Goal: Use online tool/utility: Utilize a website feature to perform a specific function

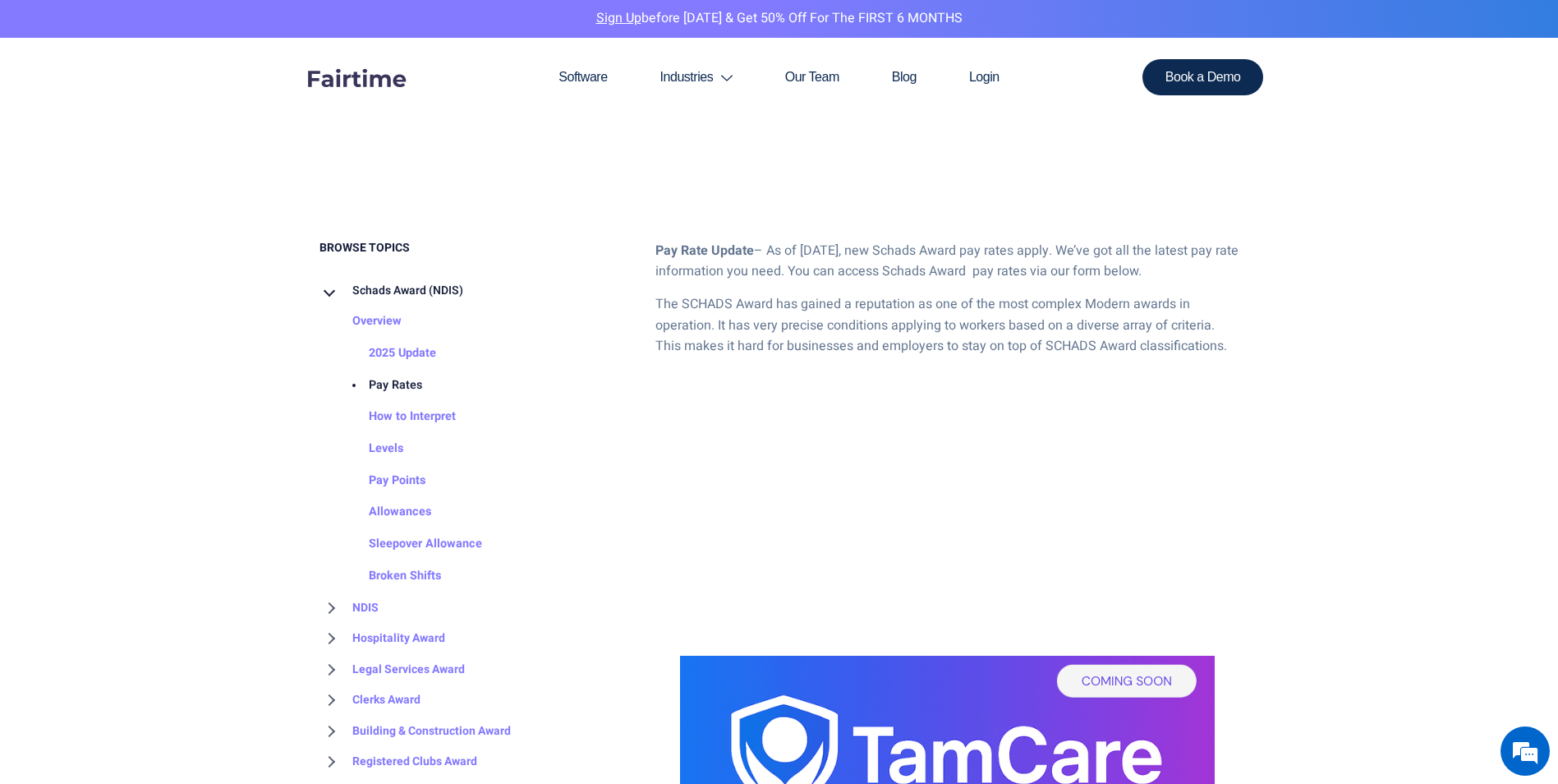
scroll to position [821, 0]
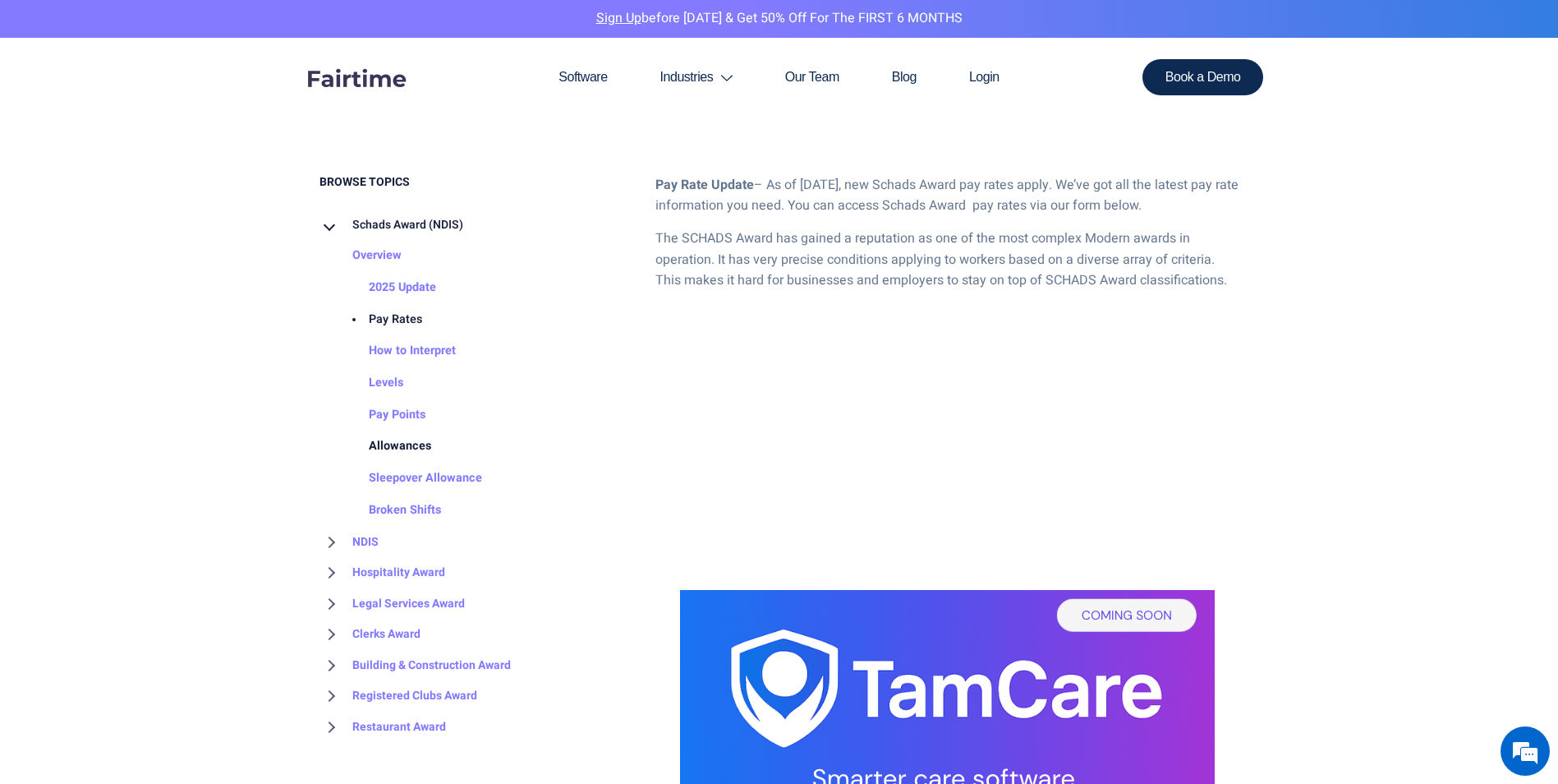
click at [390, 449] on link "Allowances" at bounding box center [383, 446] width 95 height 32
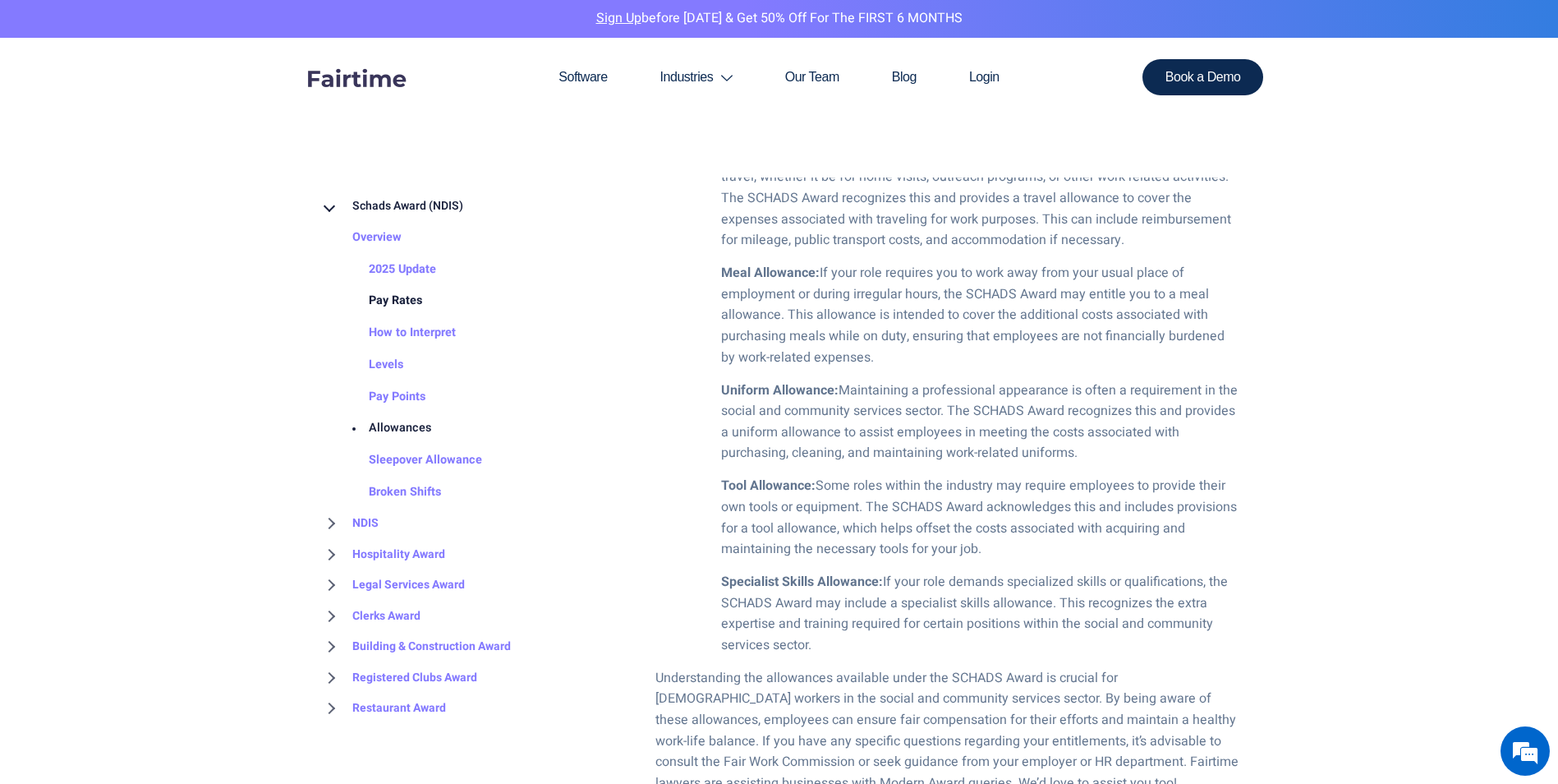
click at [391, 297] on link "Pay Rates" at bounding box center [379, 301] width 86 height 32
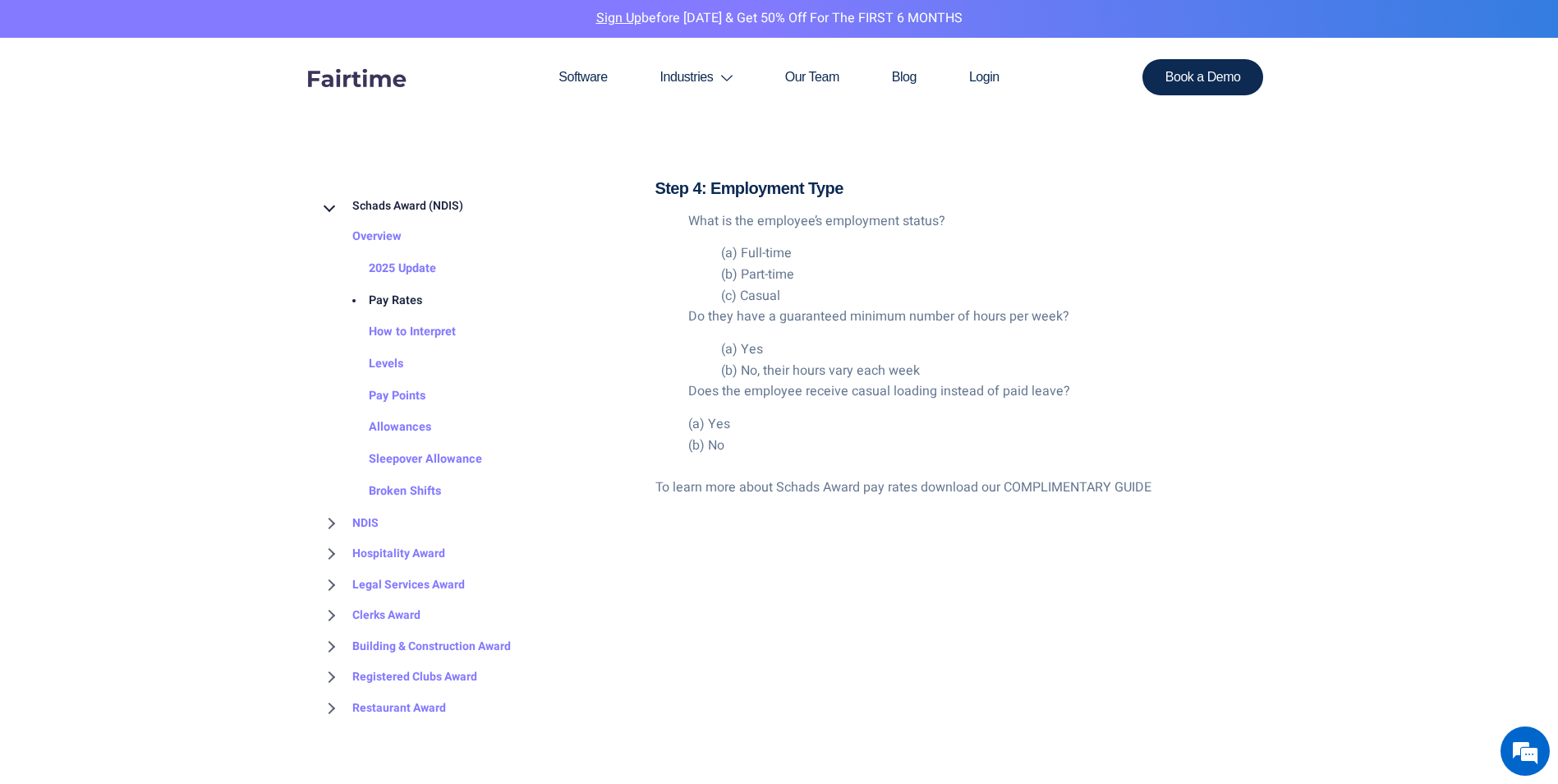
scroll to position [3203, 0]
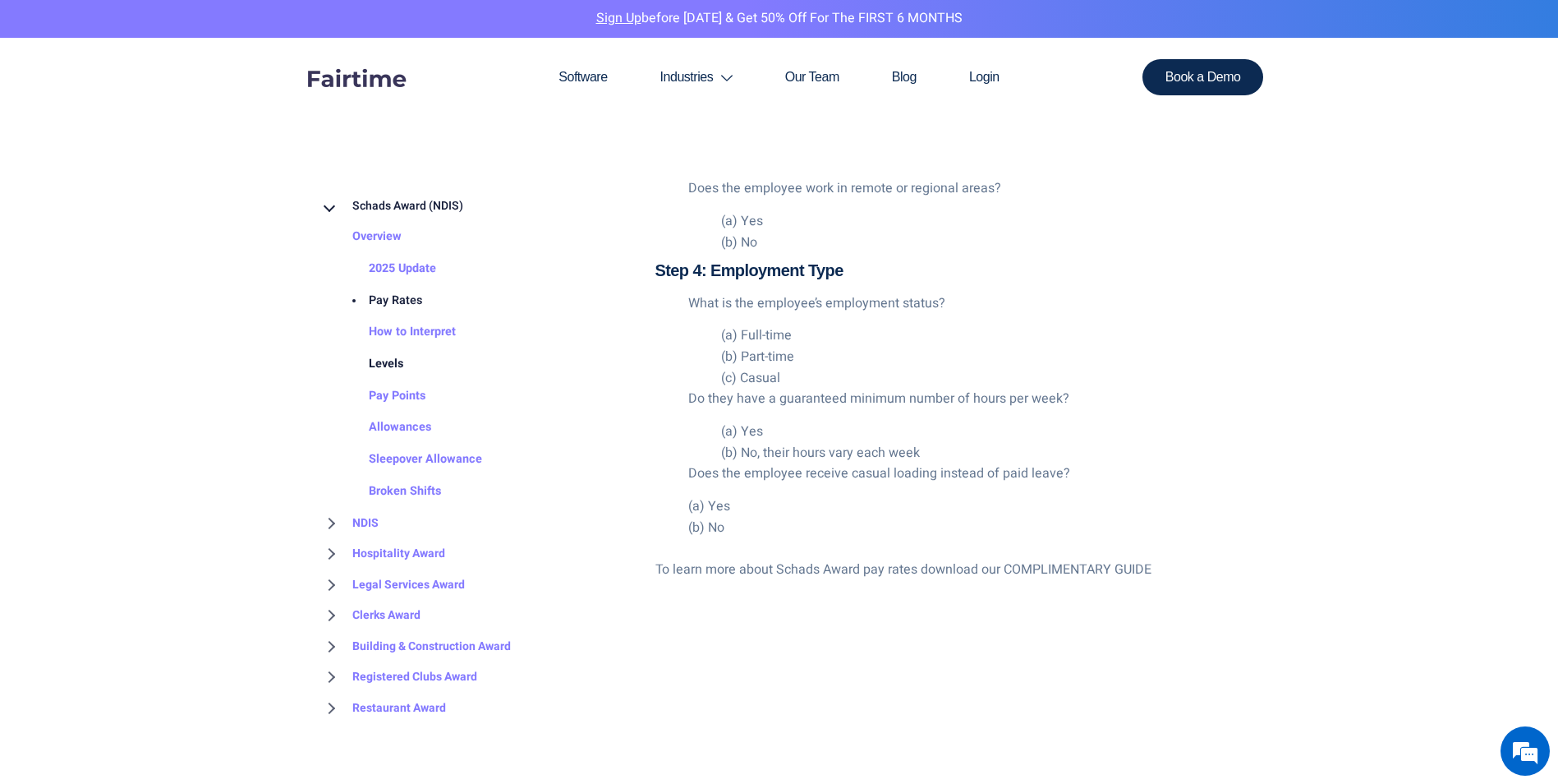
click at [384, 358] on link "Levels" at bounding box center [369, 364] width 67 height 32
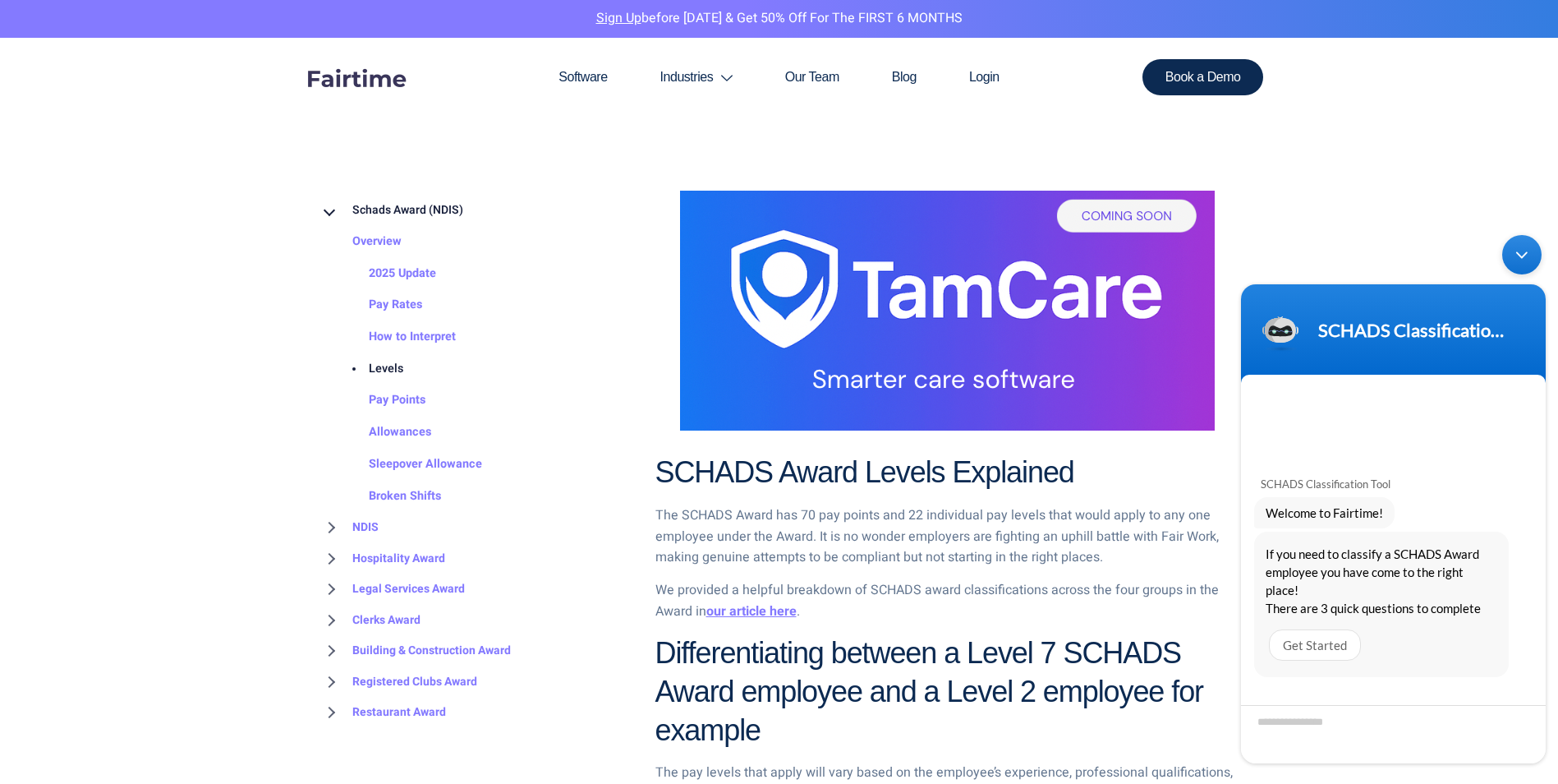
scroll to position [46, 0]
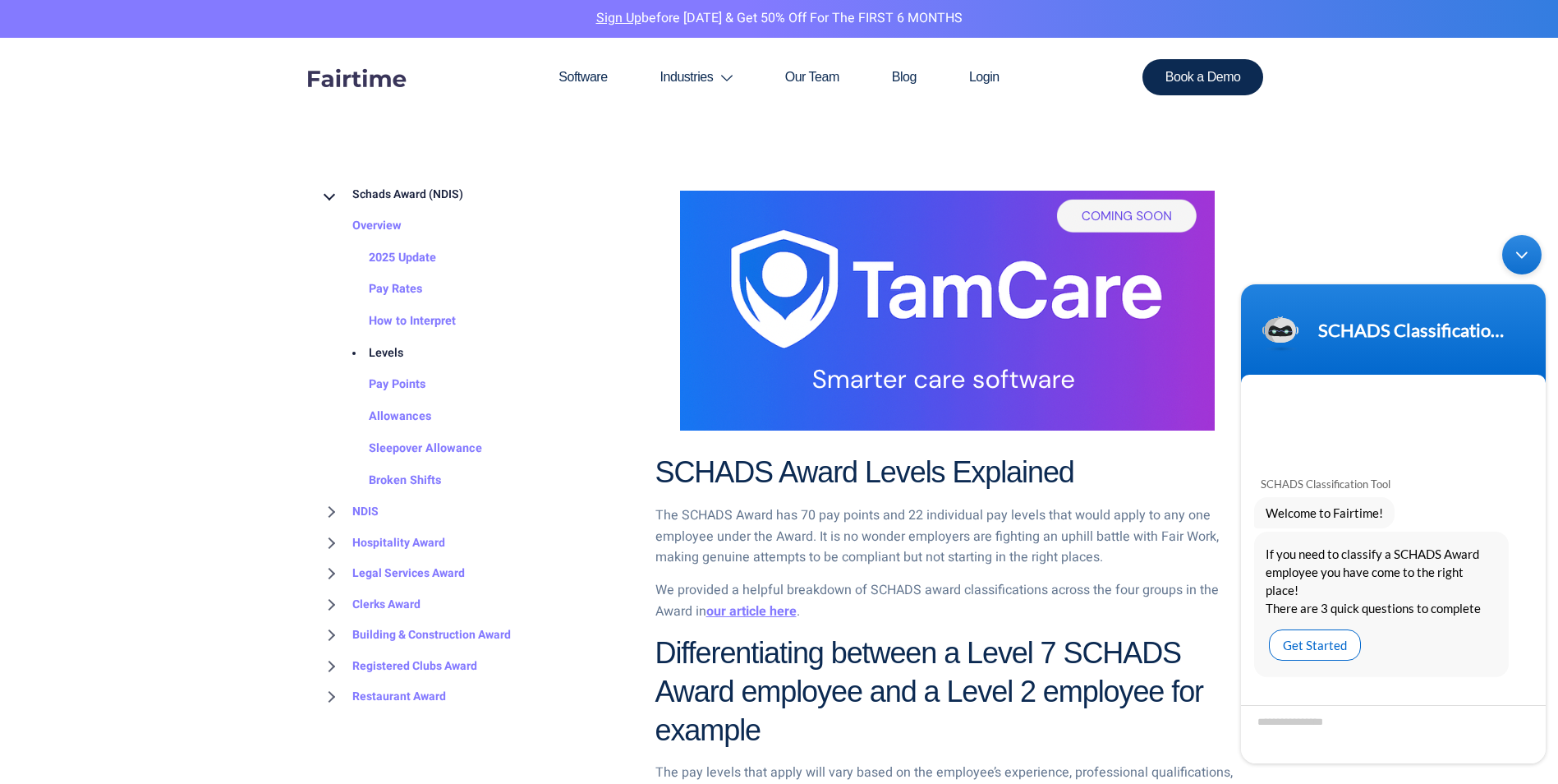
click at [1336, 637] on div "Get Started" at bounding box center [1315, 644] width 92 height 31
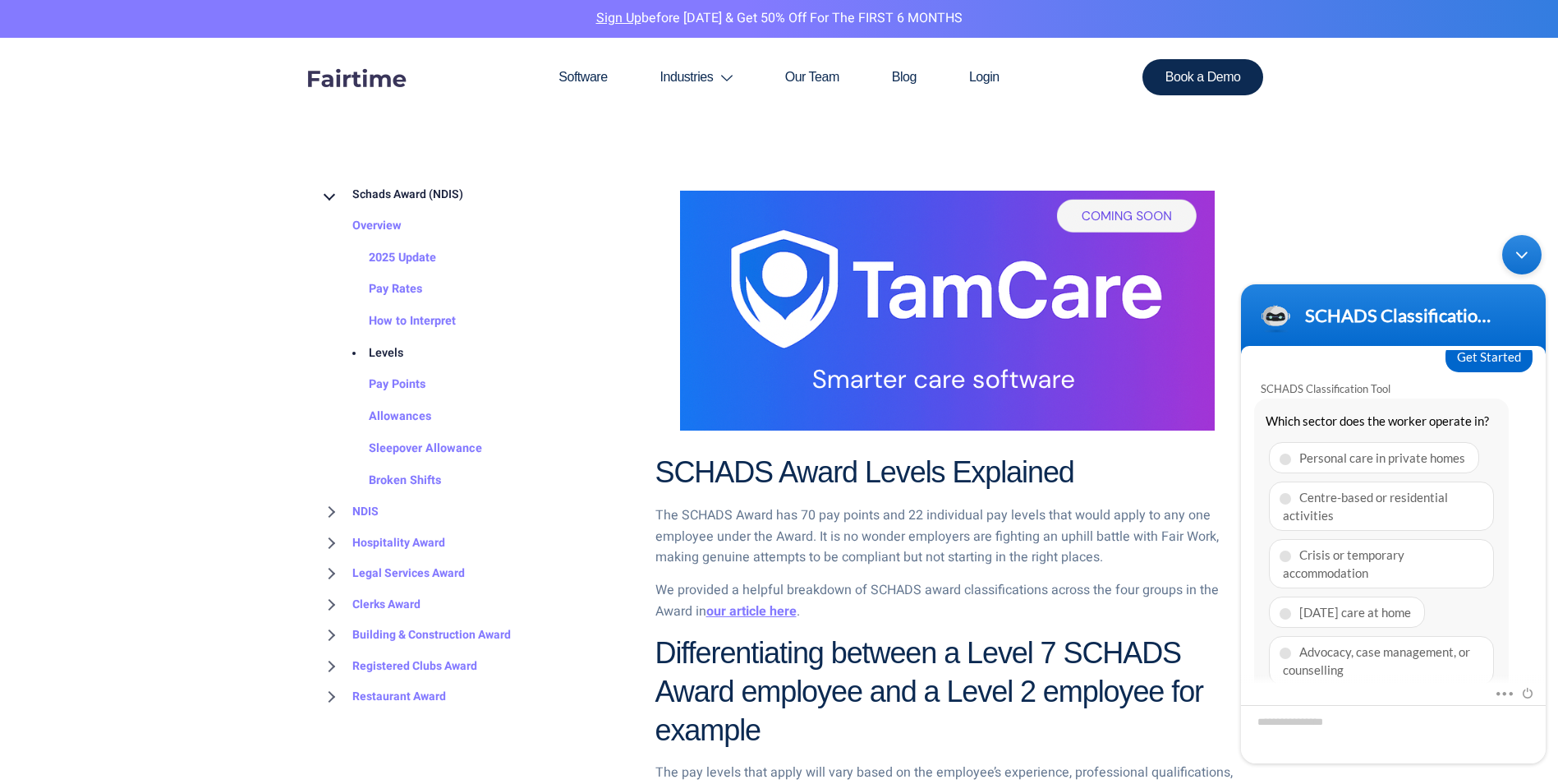
scroll to position [195, 0]
click at [1447, 441] on div "Personal care in private homes" at bounding box center [1374, 456] width 210 height 31
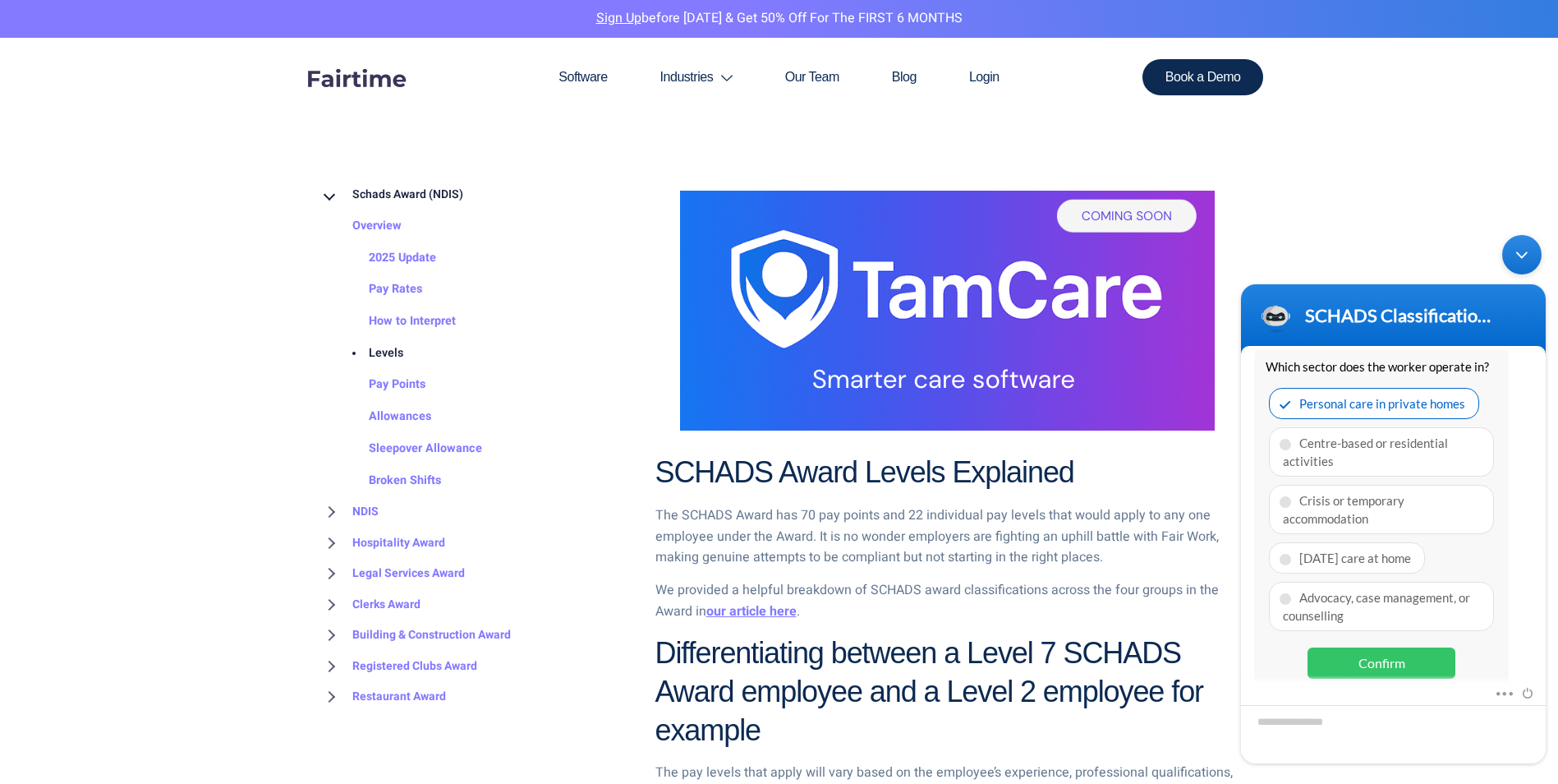
click at [1423, 647] on div "Confirm" at bounding box center [1382, 662] width 148 height 31
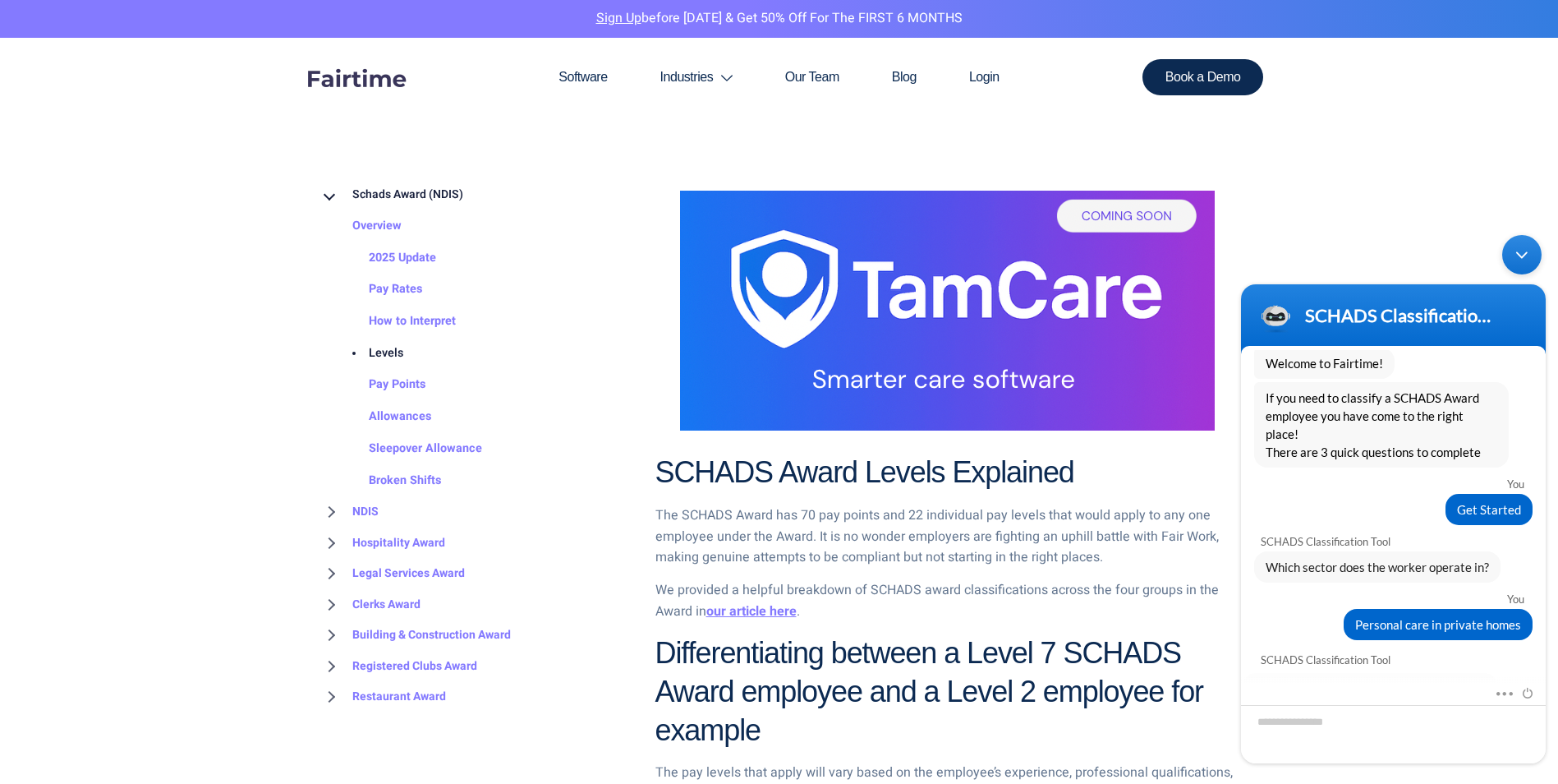
scroll to position [197, 0]
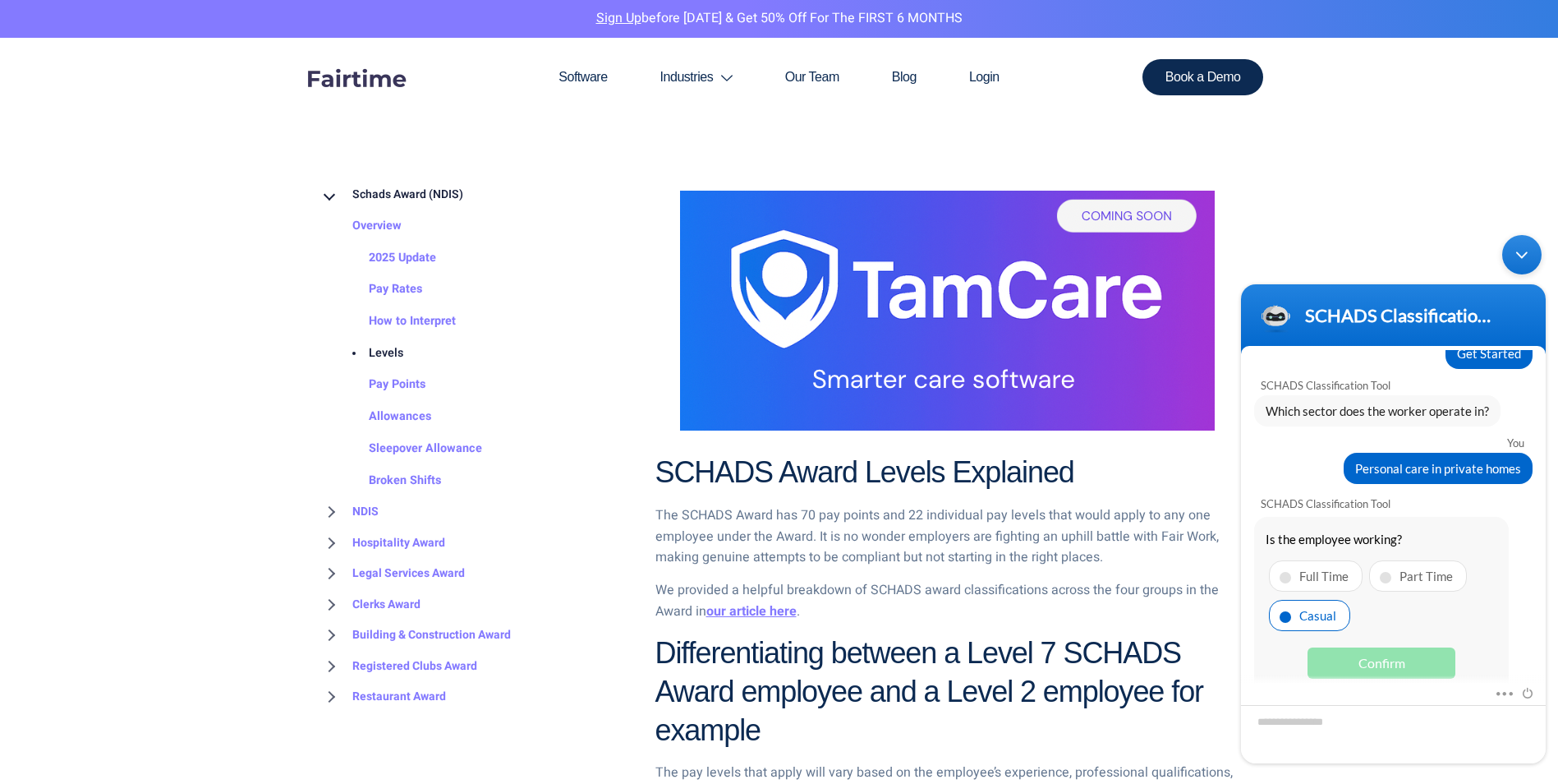
click at [1308, 602] on div "Casual" at bounding box center [1309, 615] width 81 height 31
click at [1410, 647] on div "Confirm" at bounding box center [1382, 662] width 148 height 31
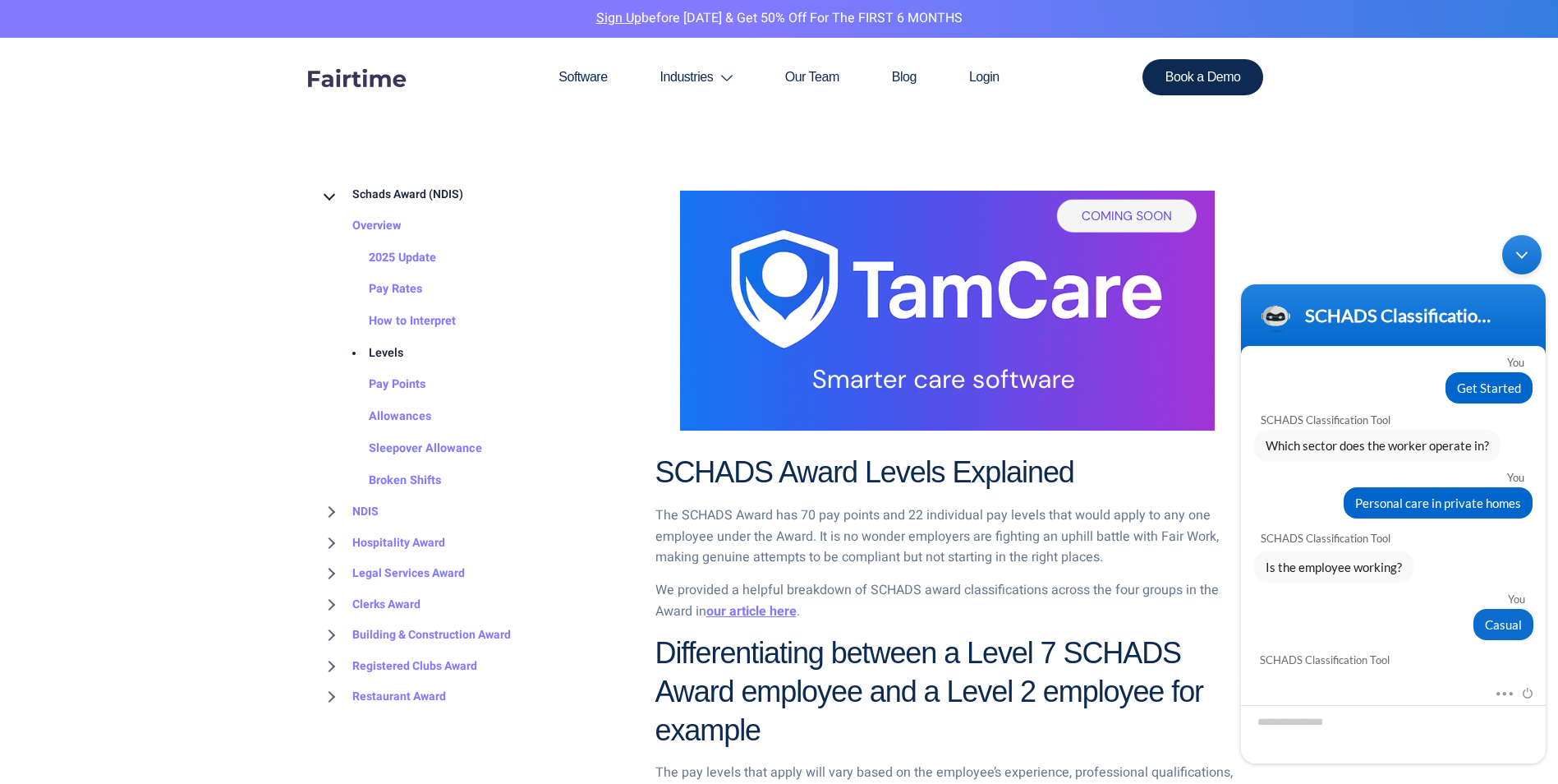
scroll to position [448, 0]
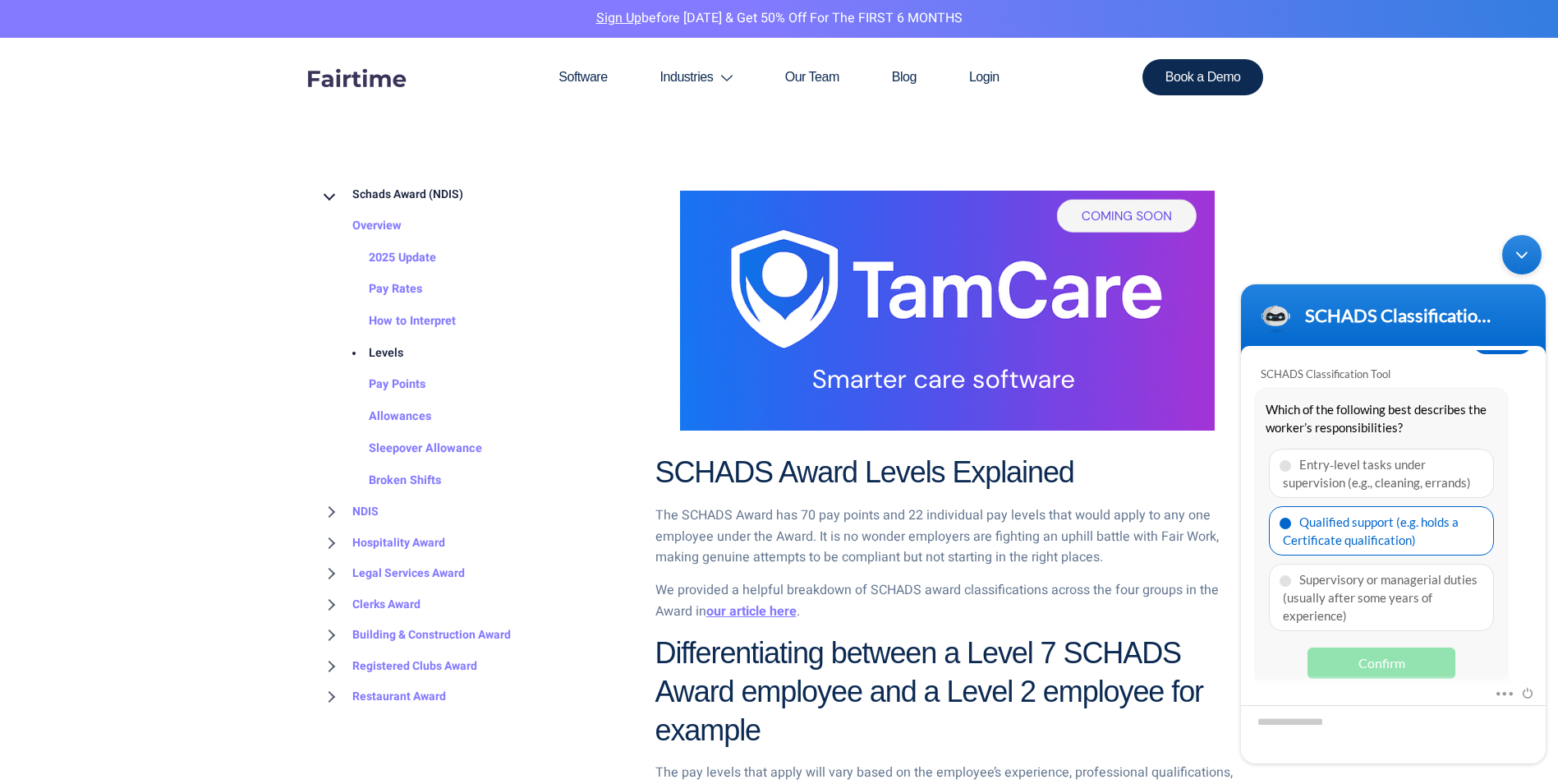
click at [1361, 509] on div "Qualified support (e.g. holds a Certificate qualification)" at bounding box center [1381, 530] width 225 height 49
click at [1387, 647] on div "Confirm" at bounding box center [1382, 662] width 148 height 31
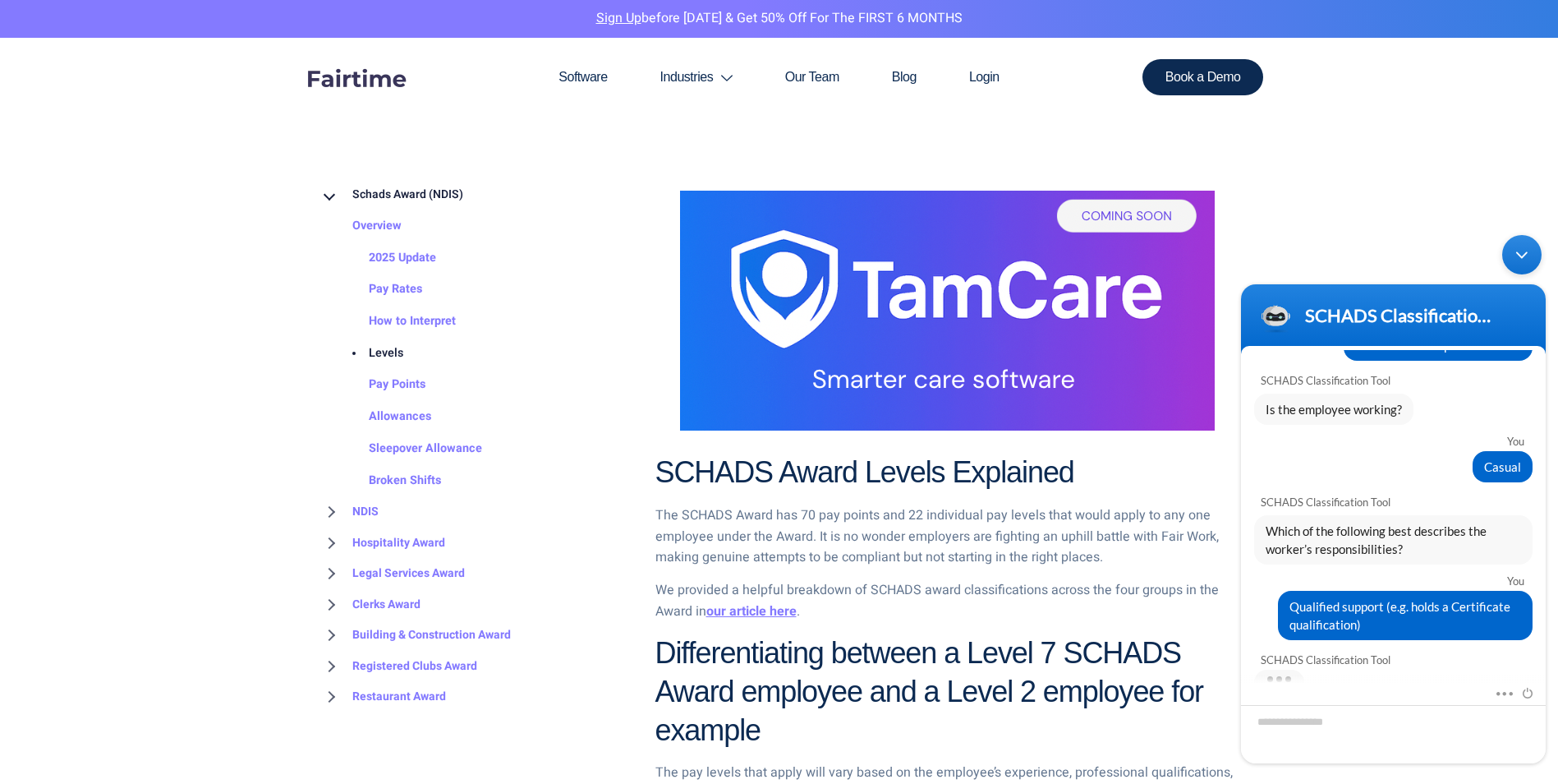
scroll to position [512, 0]
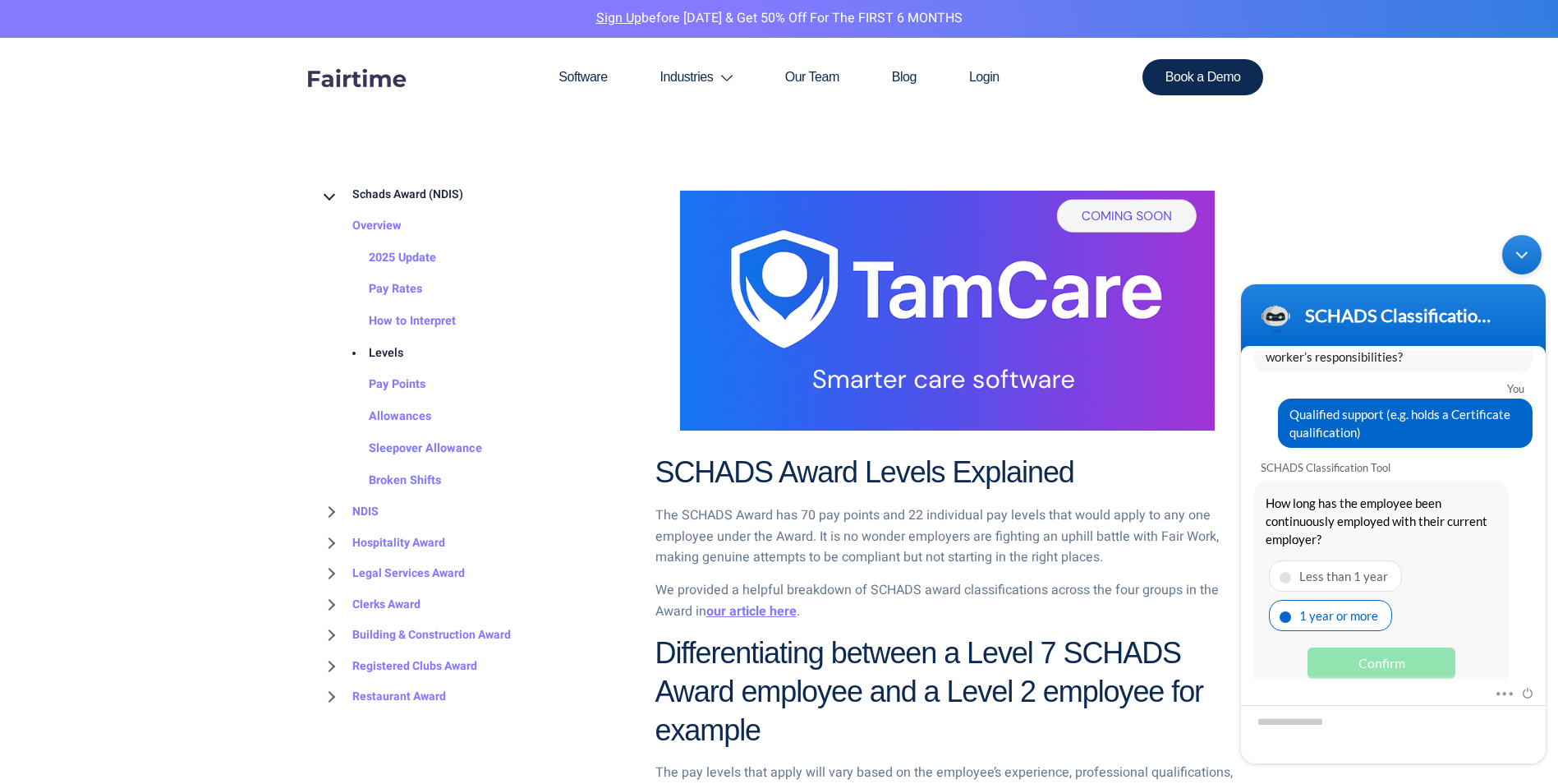
click at [1346, 600] on div "1 year or more" at bounding box center [1330, 615] width 123 height 31
click at [1394, 647] on div "Confirm" at bounding box center [1382, 662] width 148 height 31
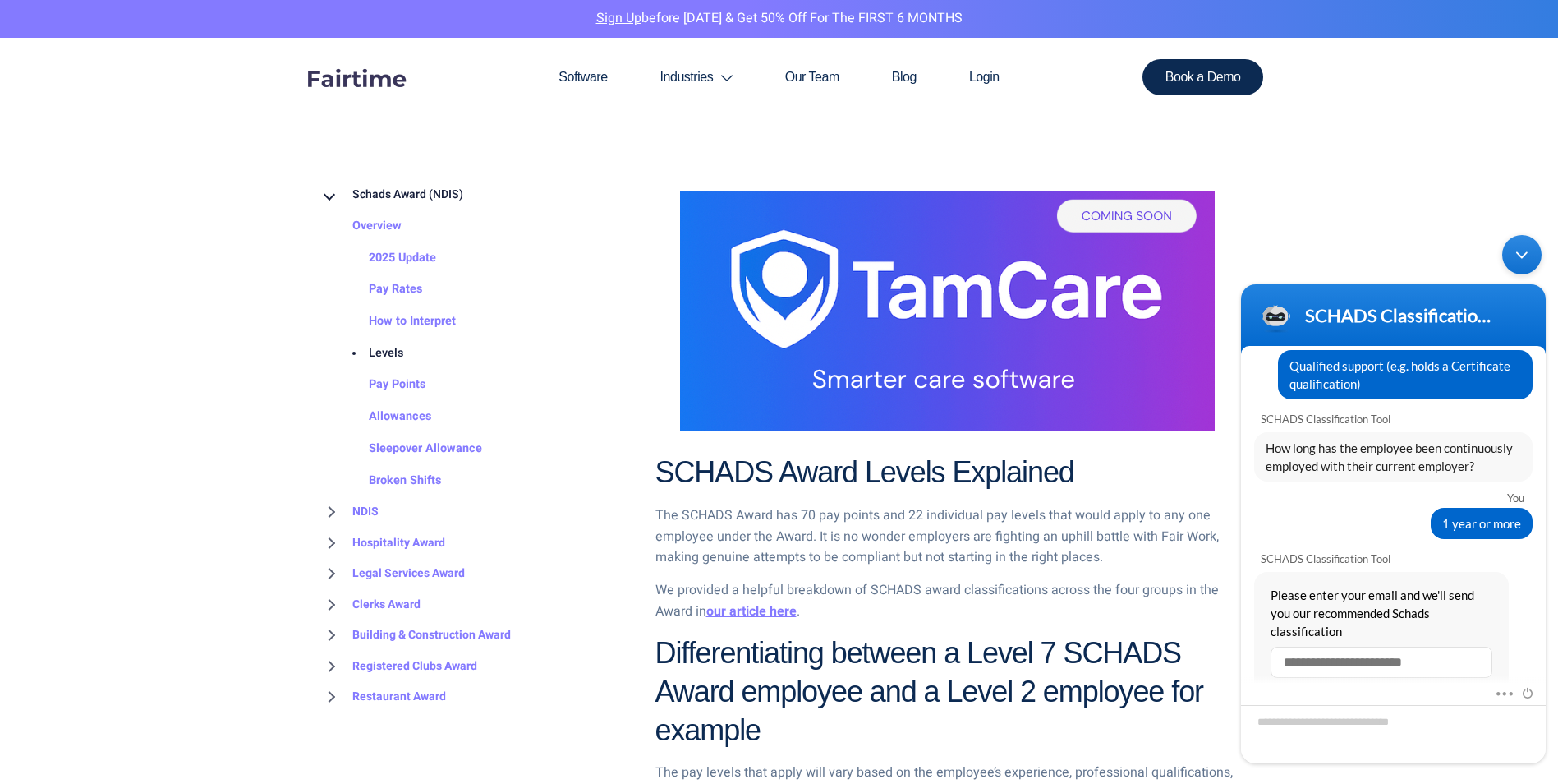
scroll to position [586, 0]
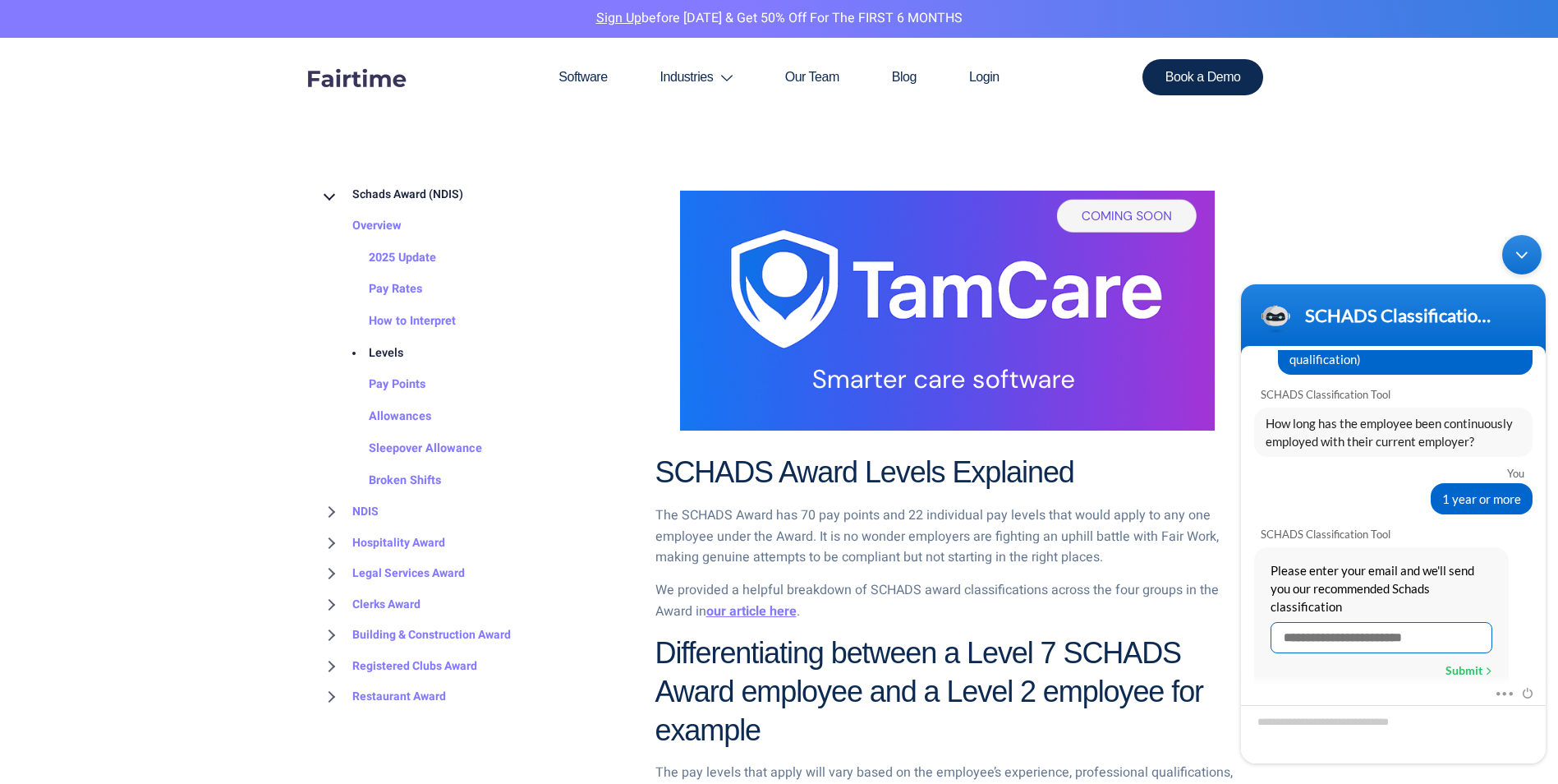
click at [1377, 622] on input "text" at bounding box center [1382, 637] width 222 height 31
type input "**********"
click at [1460, 660] on div "Submit" at bounding box center [1468, 670] width 47 height 21
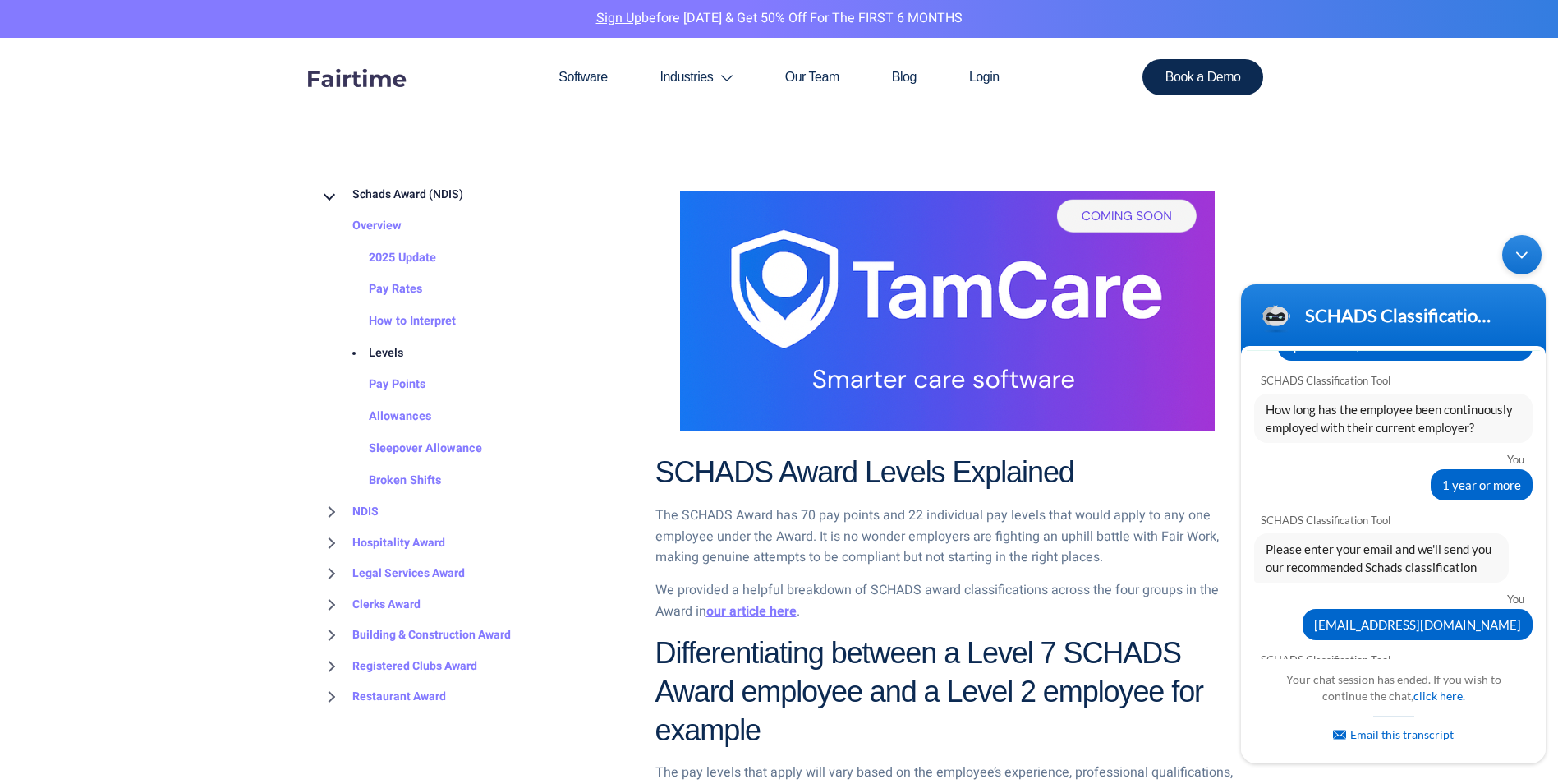
scroll to position [714, 0]
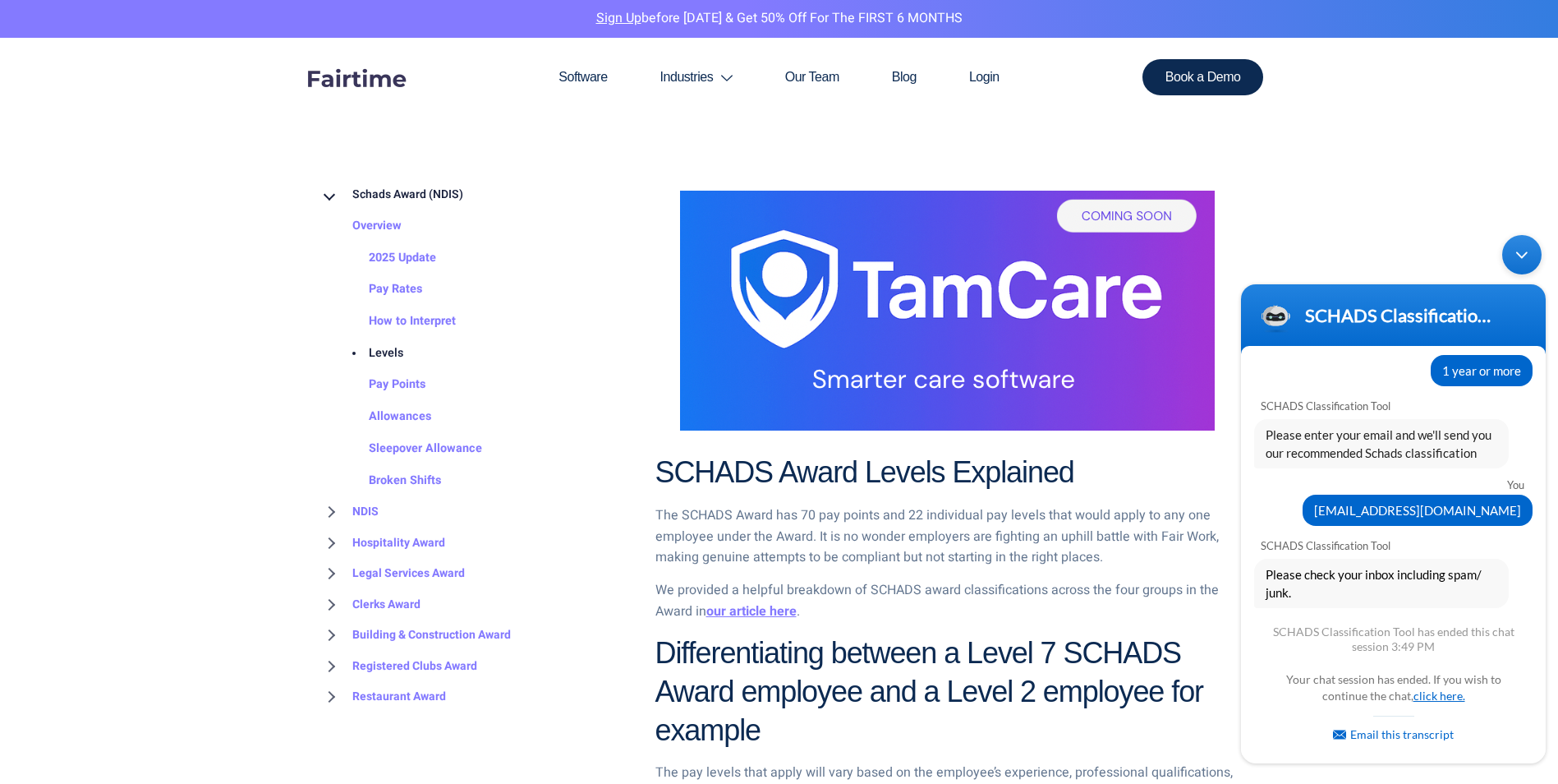
click at [1440, 696] on link "click here." at bounding box center [1439, 695] width 52 height 14
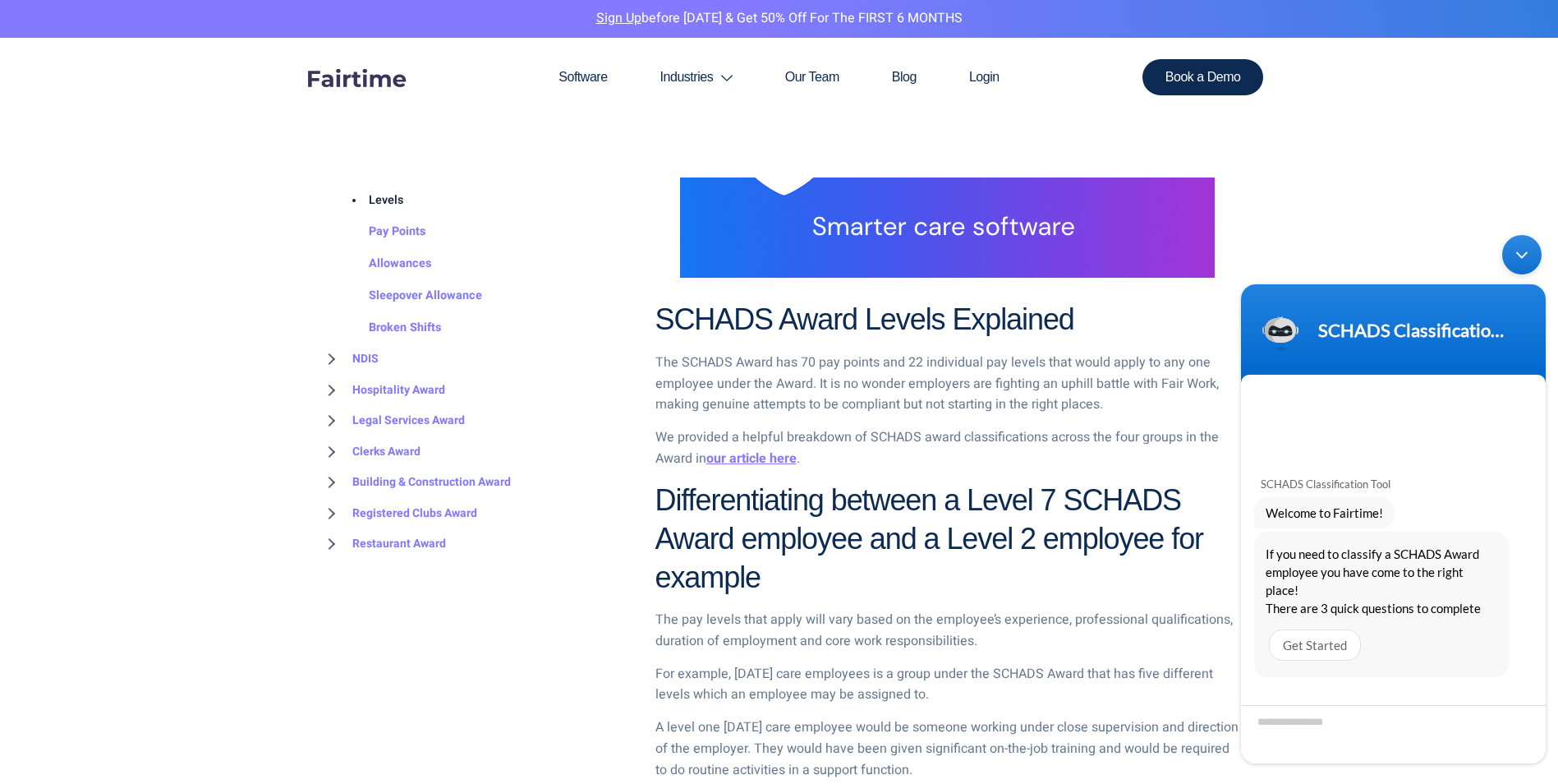
scroll to position [739, 0]
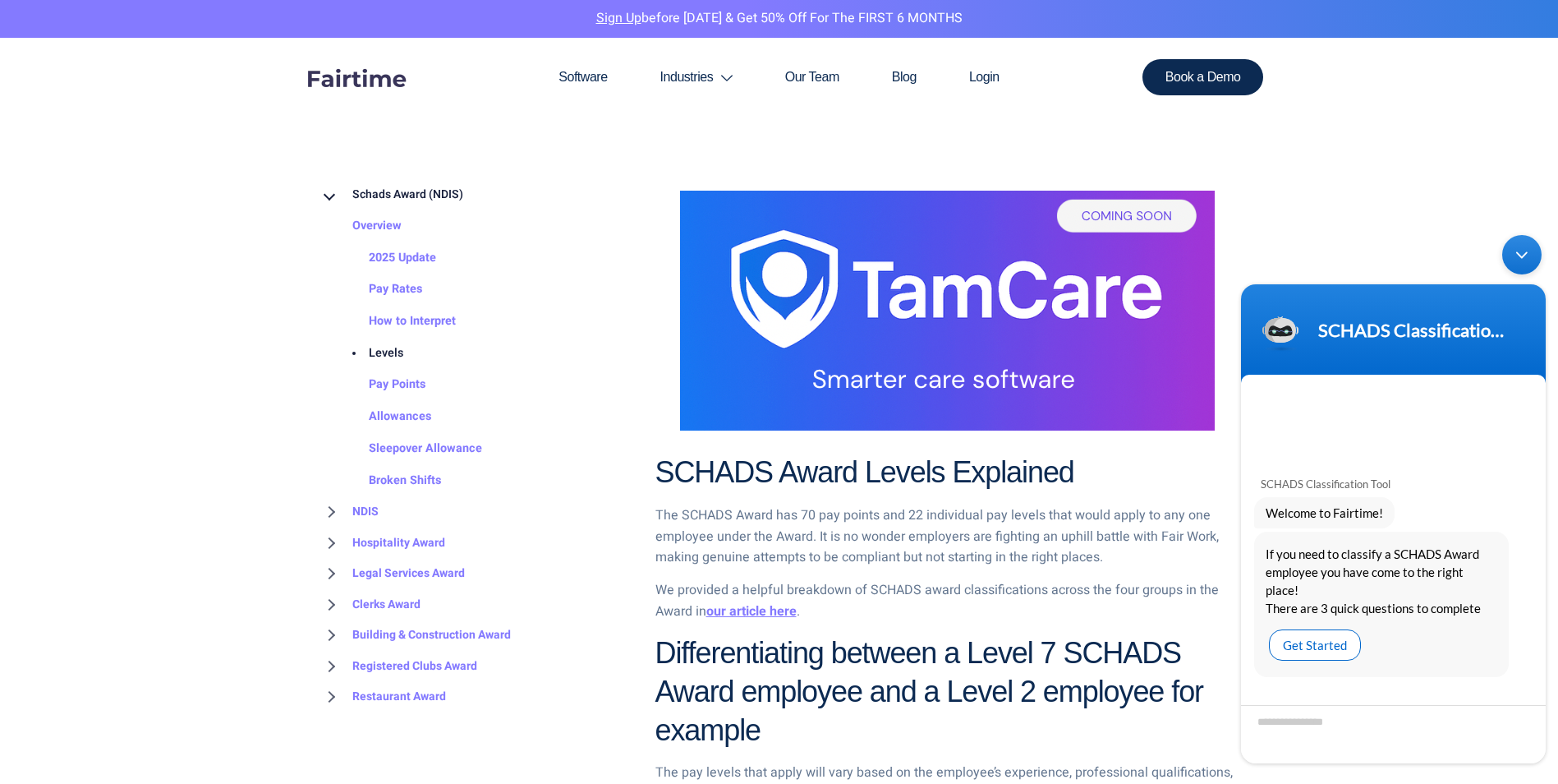
click at [1334, 641] on div "Get Started" at bounding box center [1315, 644] width 92 height 31
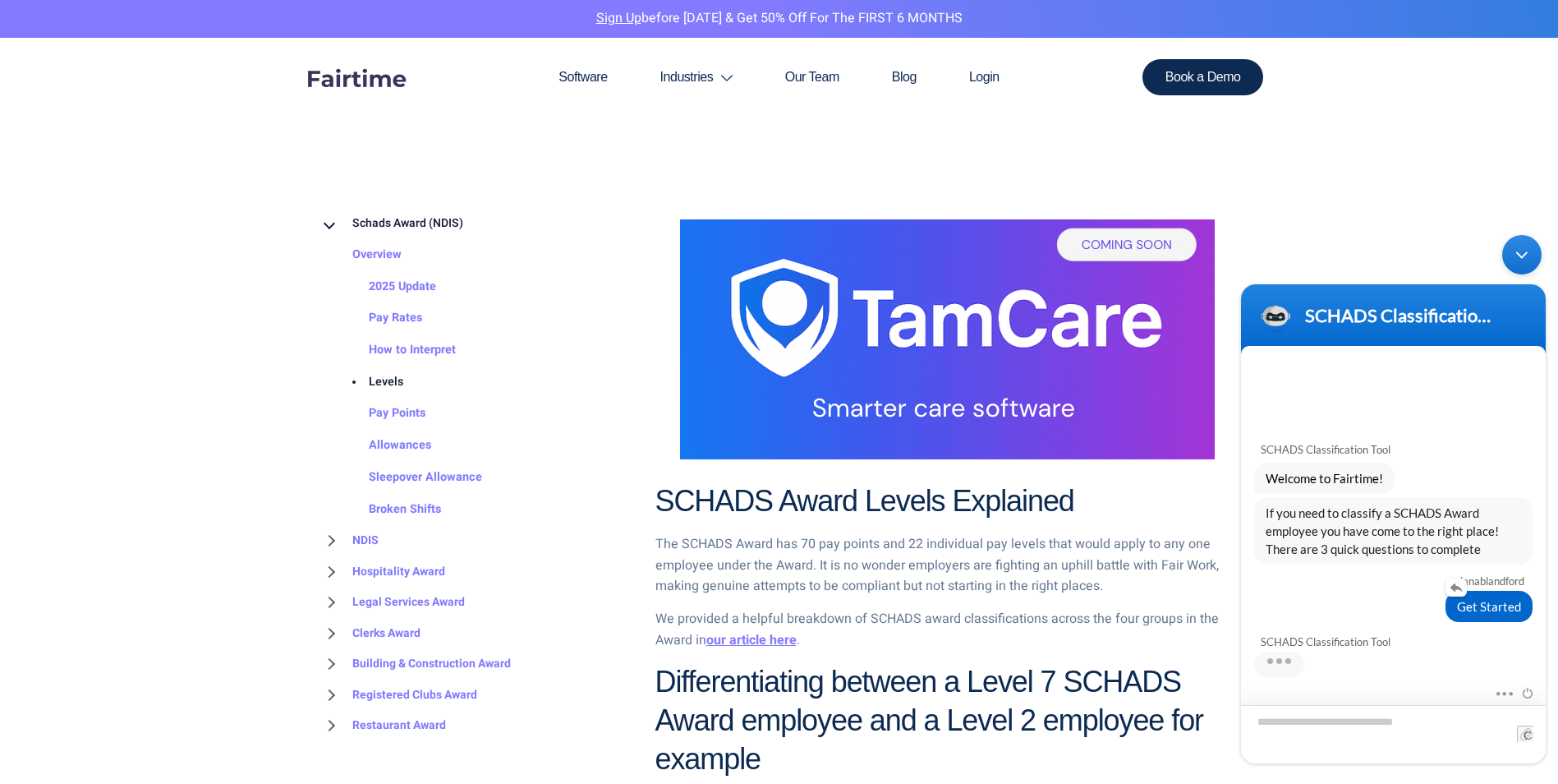
scroll to position [821, 0]
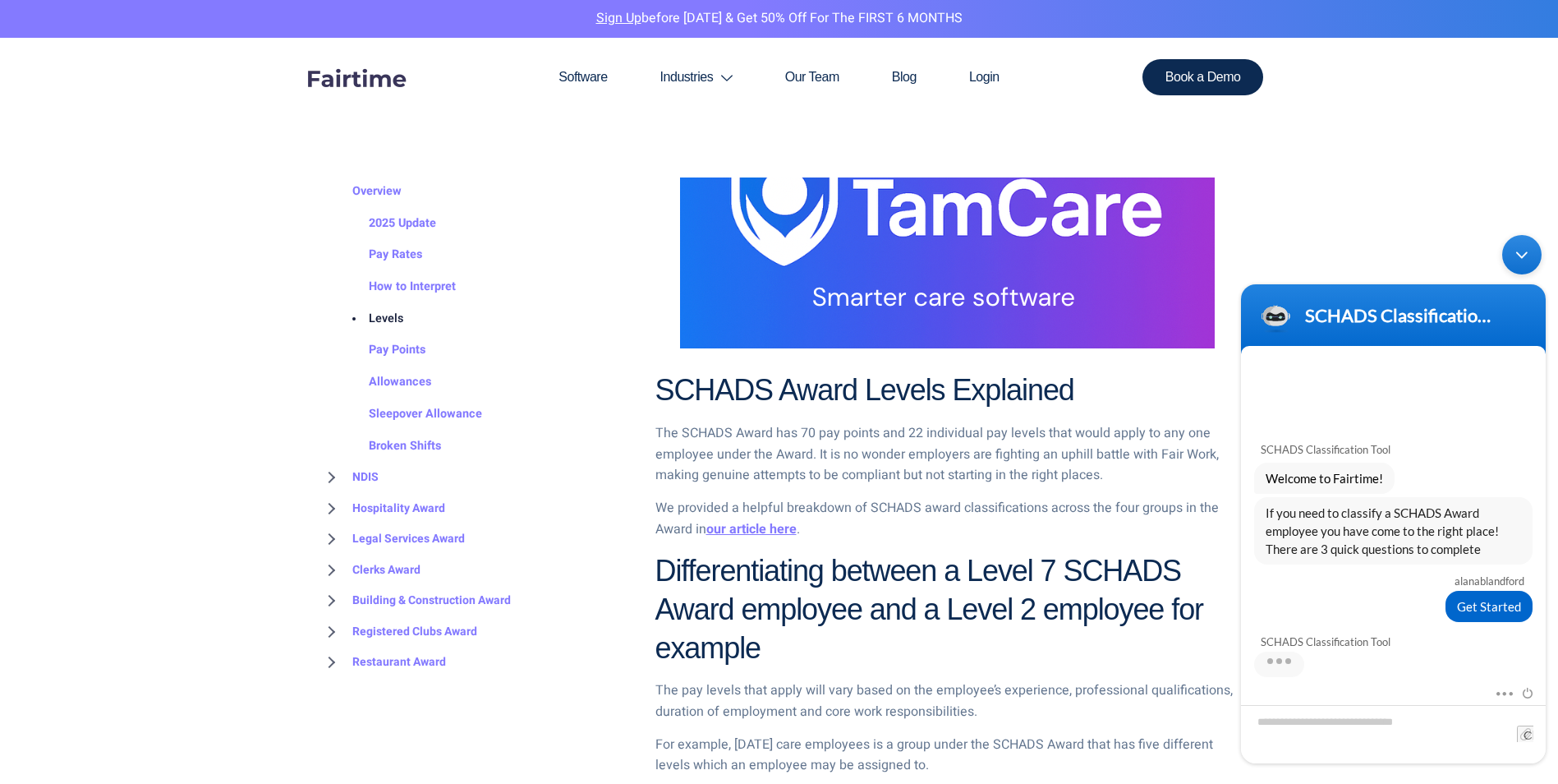
click at [1534, 245] on div "Minimize live chat window" at bounding box center [1521, 254] width 39 height 39
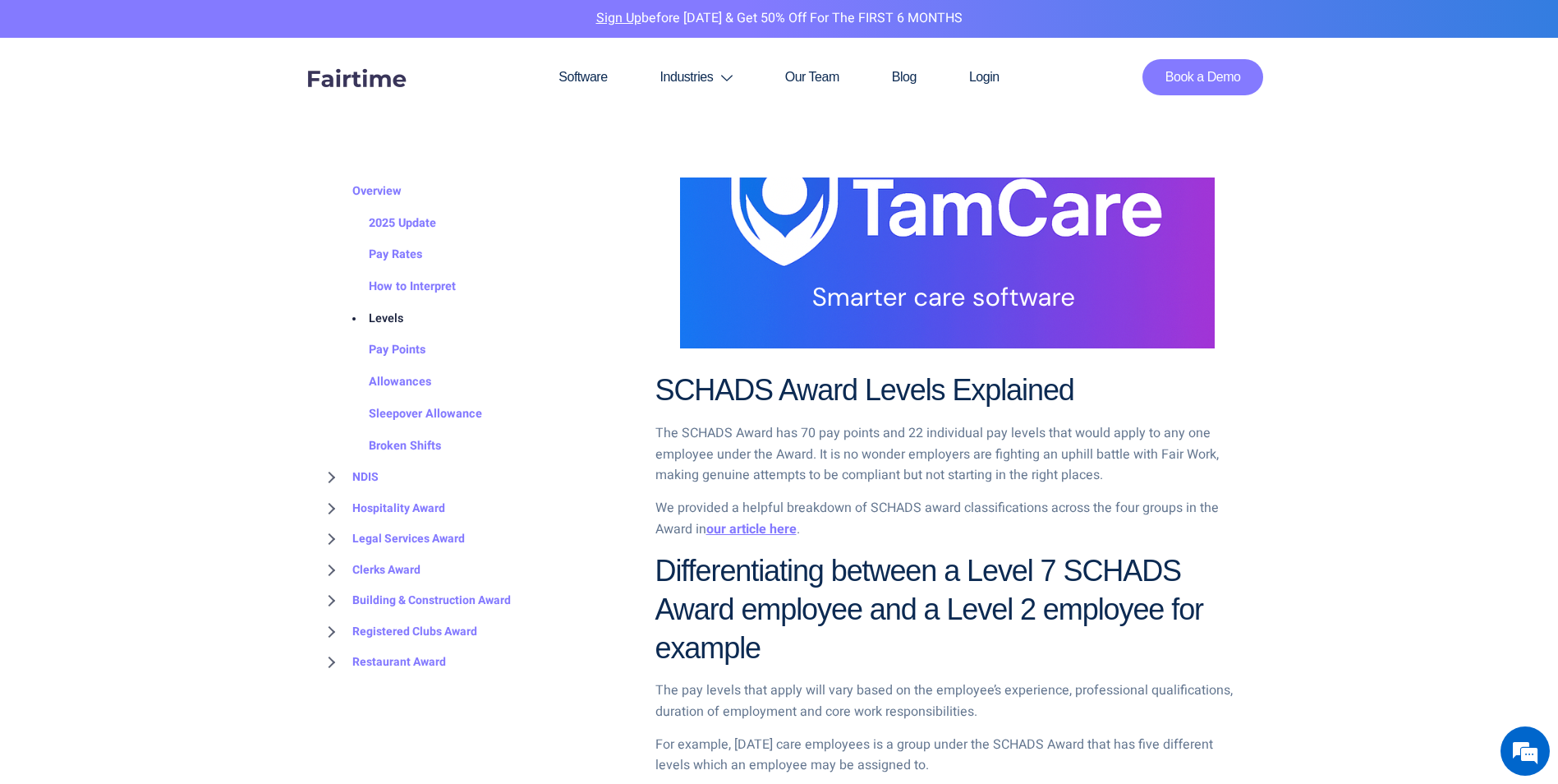
scroll to position [261, 0]
